Goal: Information Seeking & Learning: Learn about a topic

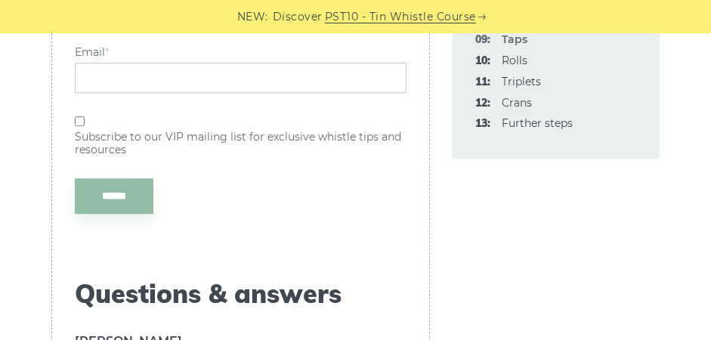
scroll to position [4233, 0]
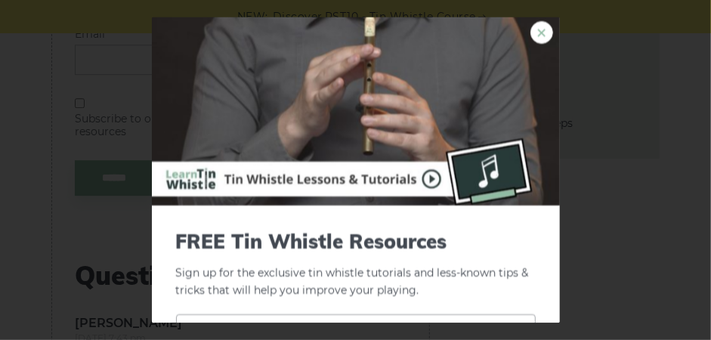
click at [532, 36] on link "×" at bounding box center [542, 33] width 23 height 23
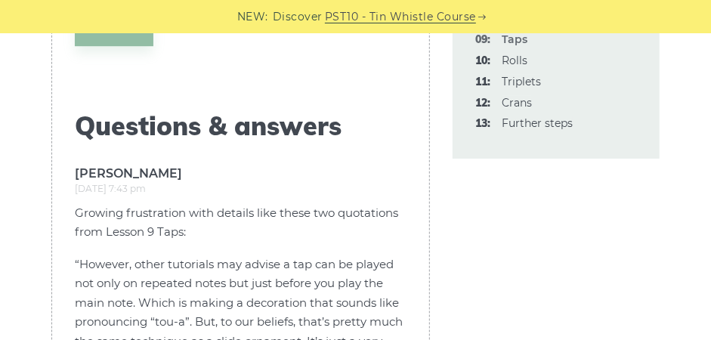
scroll to position [4384, 0]
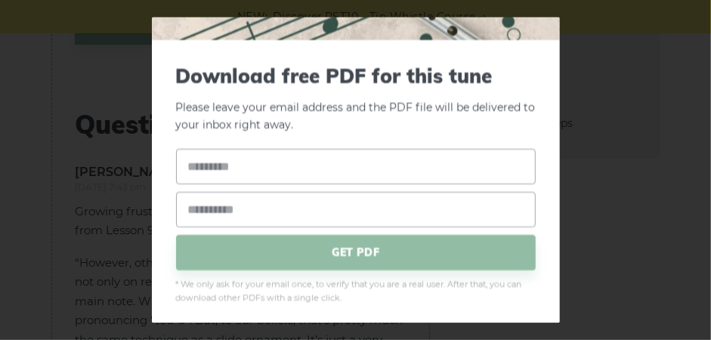
scroll to position [227, 0]
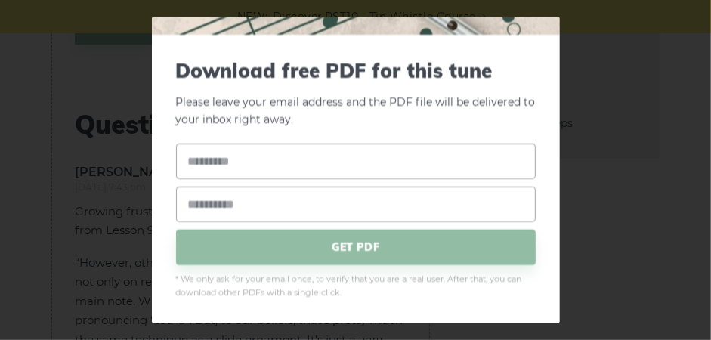
click at [633, 120] on div "× Download free PDF for this tune Please leave your email address and the PDF f…" at bounding box center [355, 170] width 711 height 340
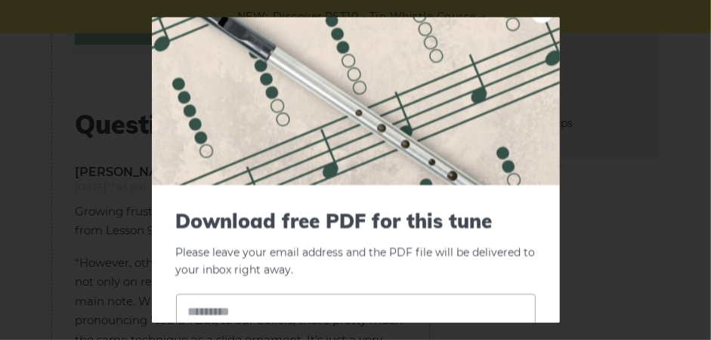
scroll to position [0, 0]
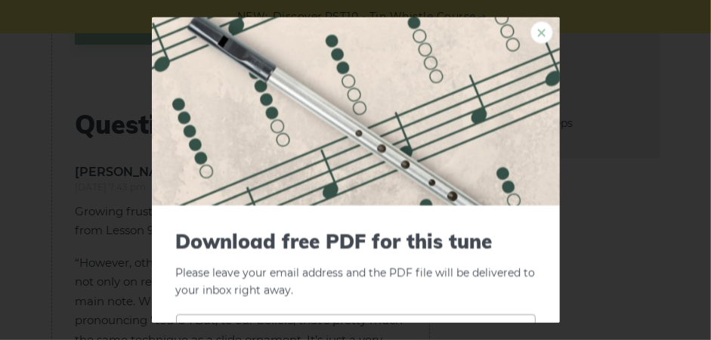
click at [531, 42] on link "×" at bounding box center [542, 33] width 23 height 23
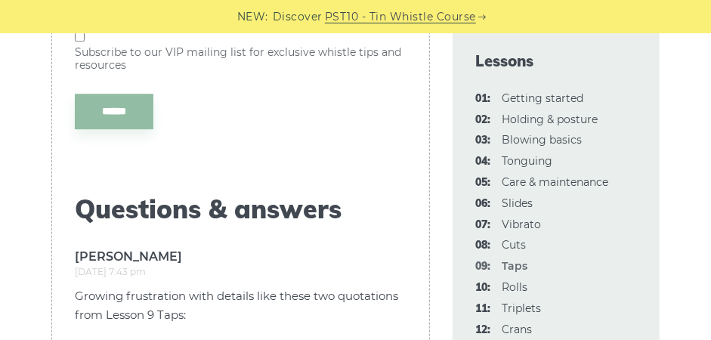
scroll to position [4157, 0]
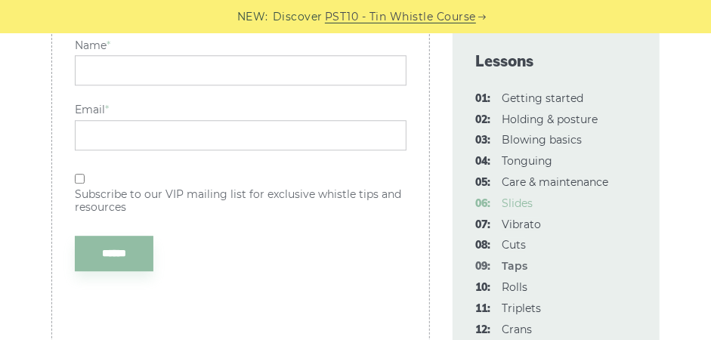
click at [533, 210] on link "06: Slides" at bounding box center [517, 204] width 31 height 14
